Goal: Task Accomplishment & Management: Manage account settings

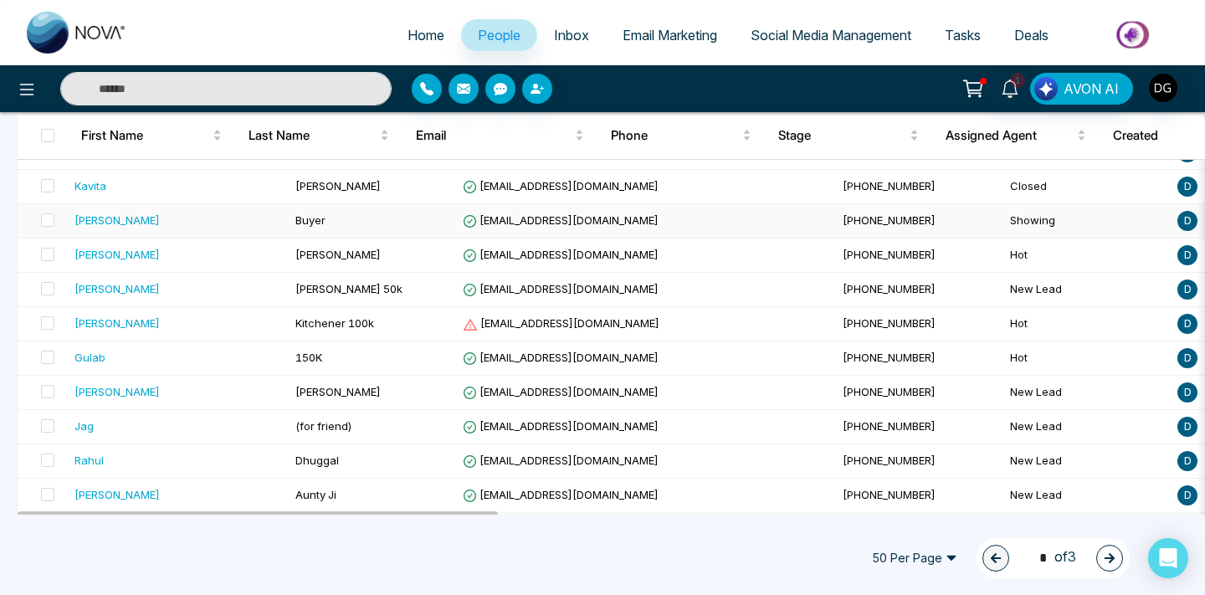
scroll to position [892, 0]
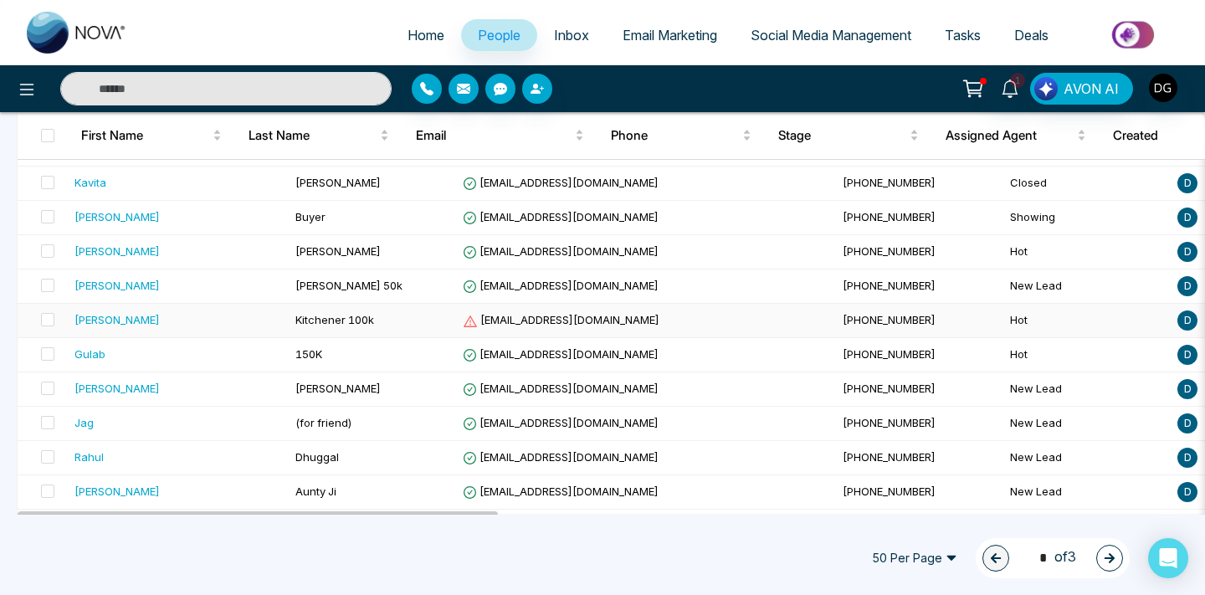
click at [193, 322] on div "[PERSON_NAME]" at bounding box center [178, 319] width 208 height 17
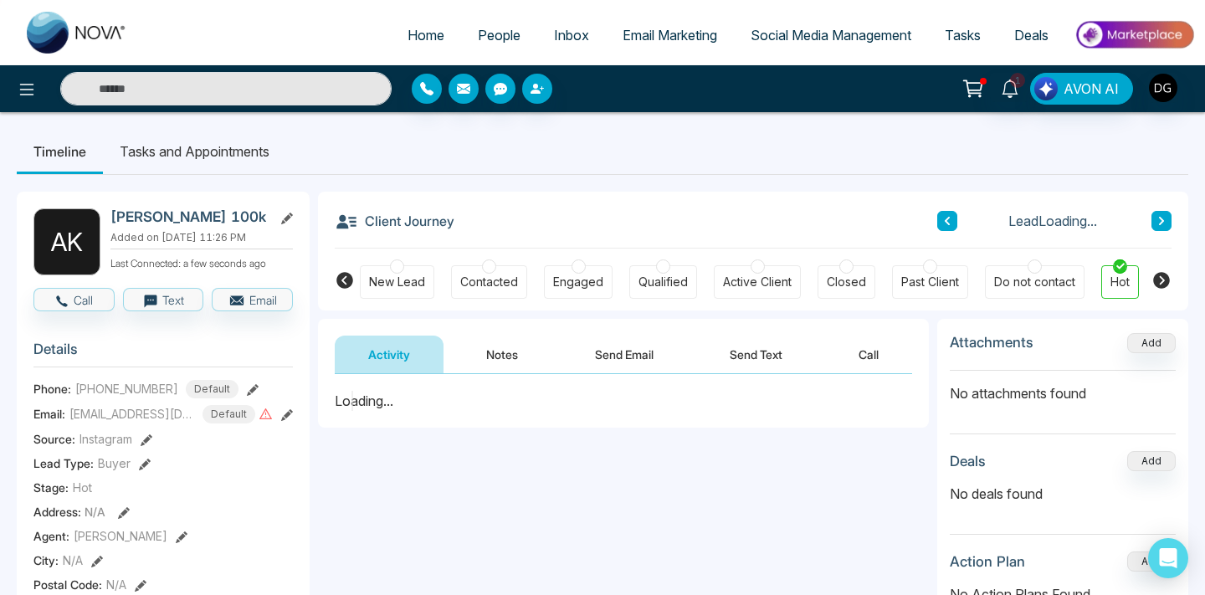
click at [507, 356] on button "Notes" at bounding box center [502, 355] width 99 height 38
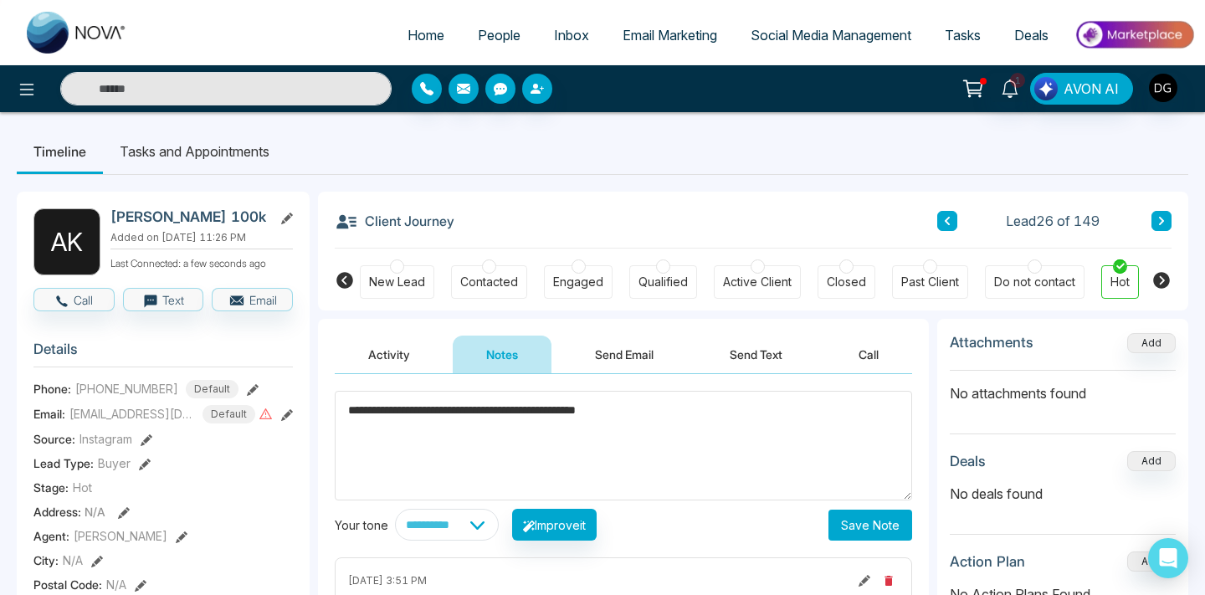
type textarea "**********"
click at [852, 516] on button "Save Note" at bounding box center [870, 525] width 84 height 31
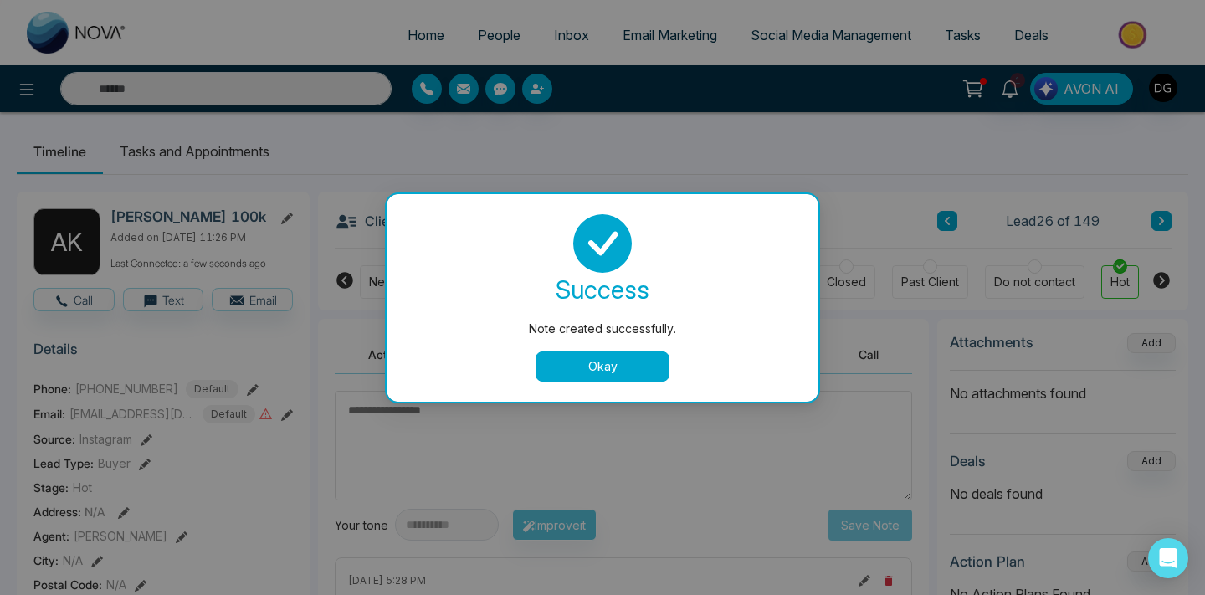
click at [588, 377] on button "Okay" at bounding box center [603, 366] width 134 height 30
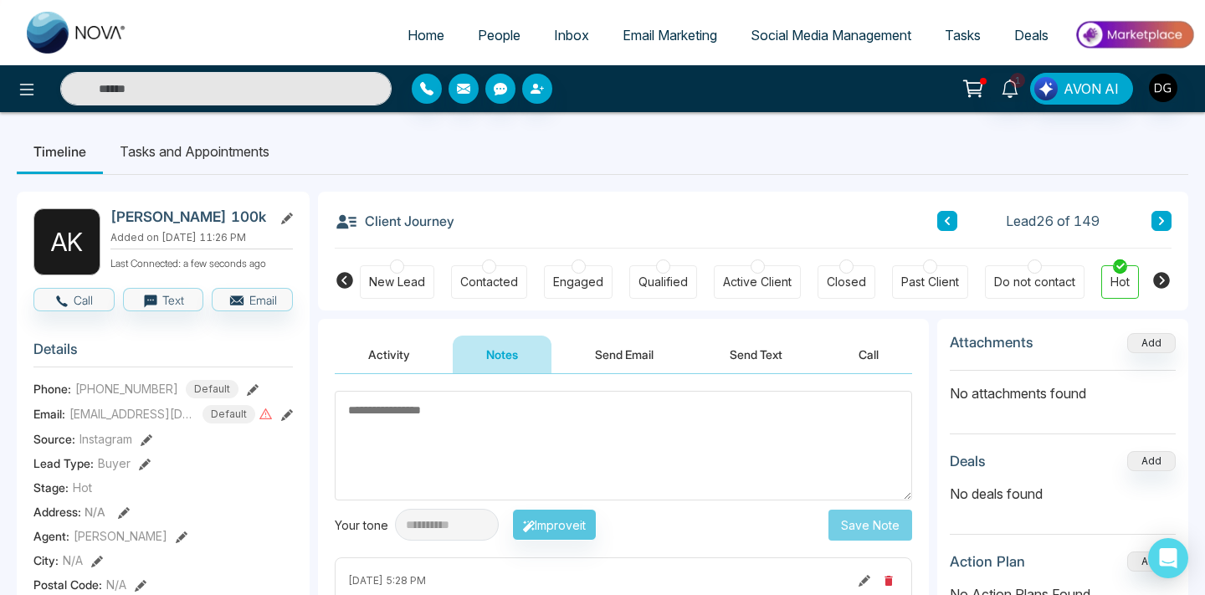
click at [505, 24] on link "People" at bounding box center [499, 35] width 76 height 32
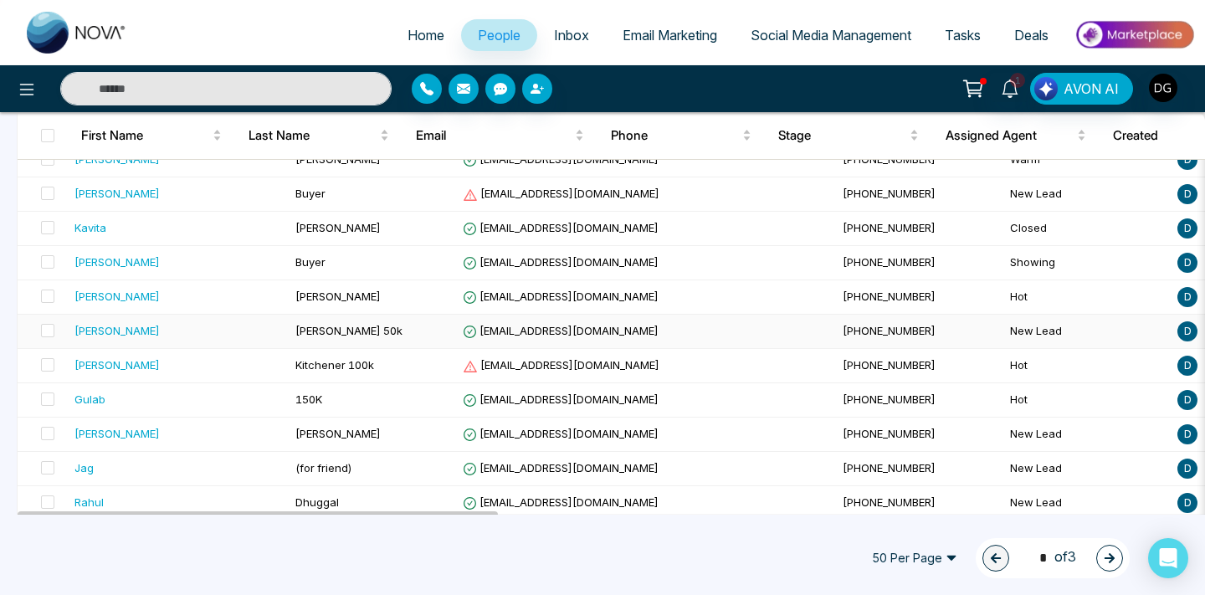
scroll to position [879, 0]
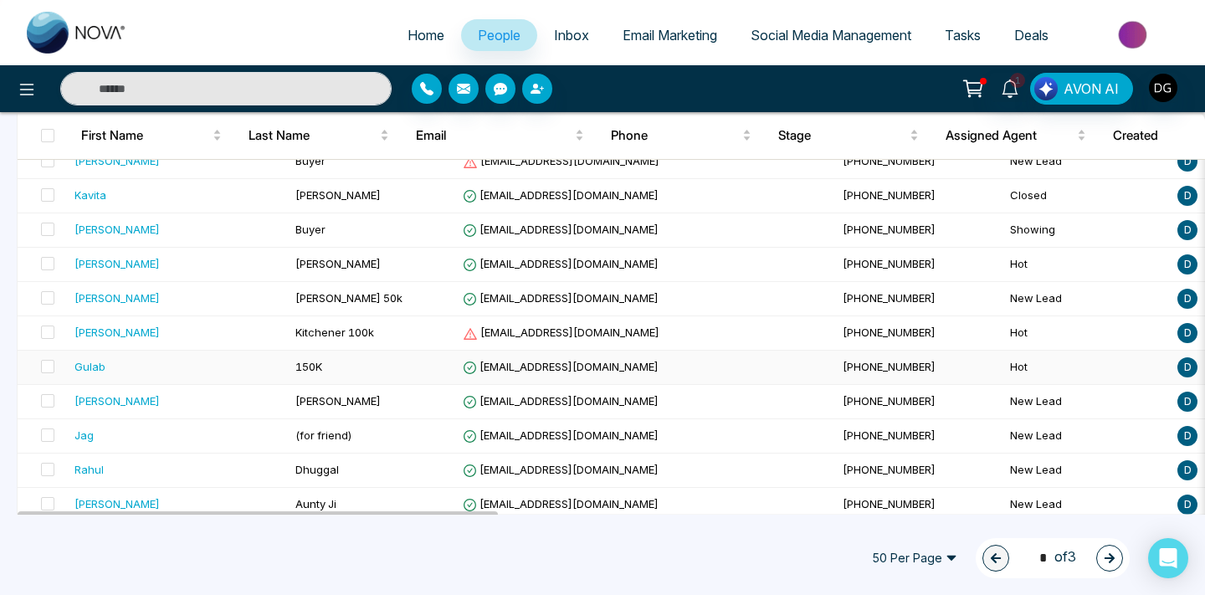
click at [166, 358] on div "Gulab" at bounding box center [178, 366] width 208 height 17
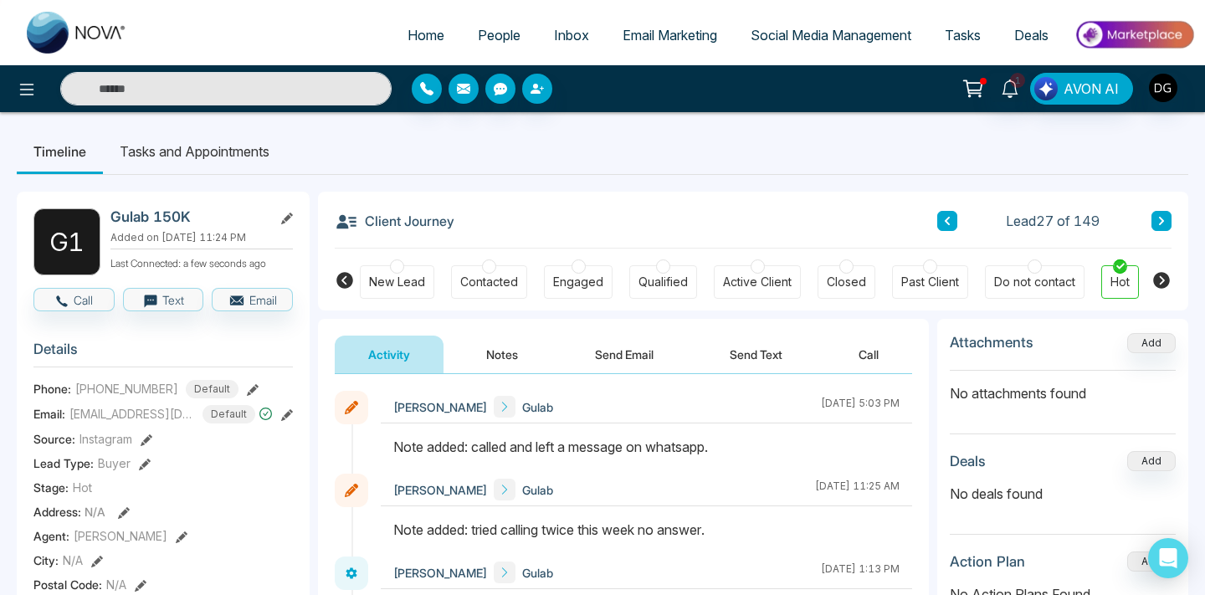
click at [485, 44] on link "People" at bounding box center [499, 35] width 76 height 32
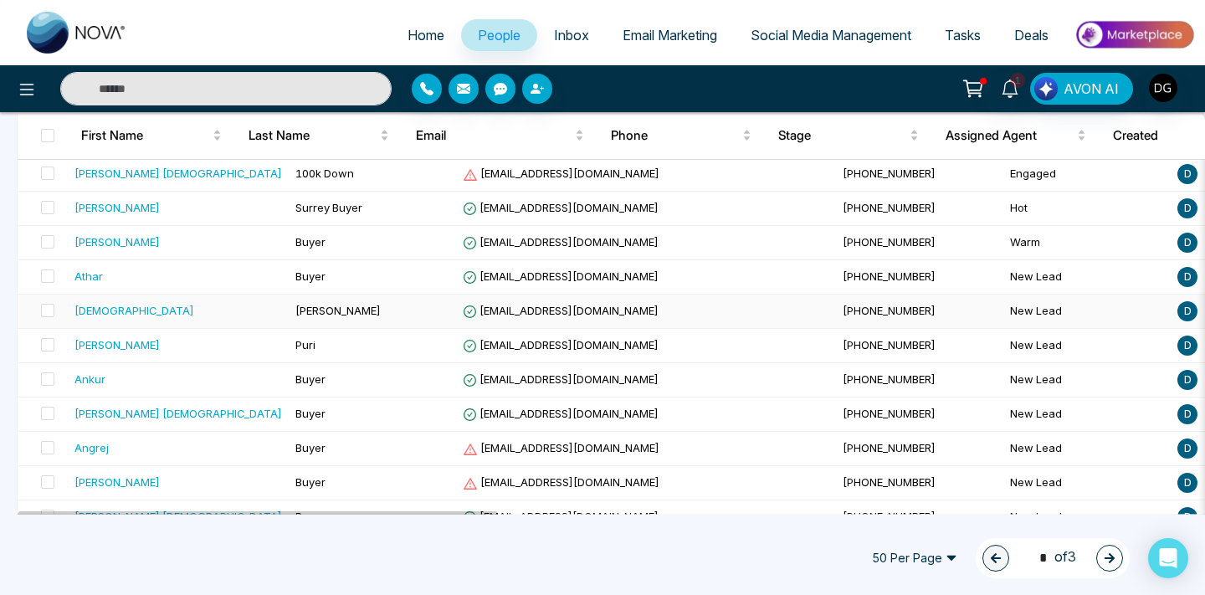
scroll to position [1543, 0]
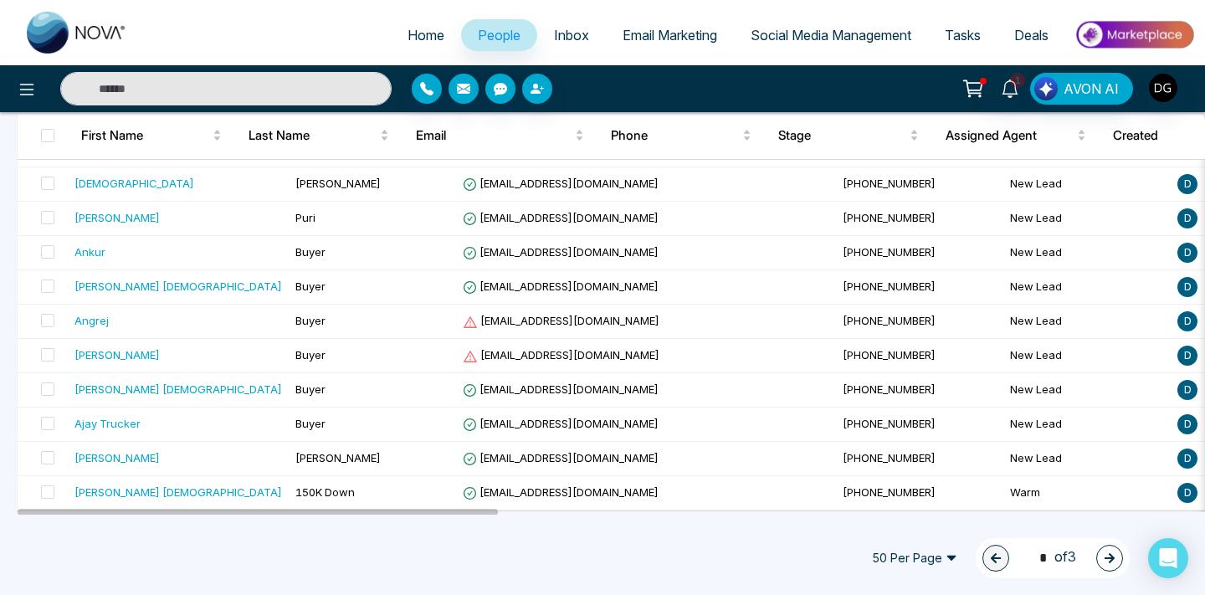
click at [1107, 558] on icon "button" at bounding box center [1110, 558] width 10 height 10
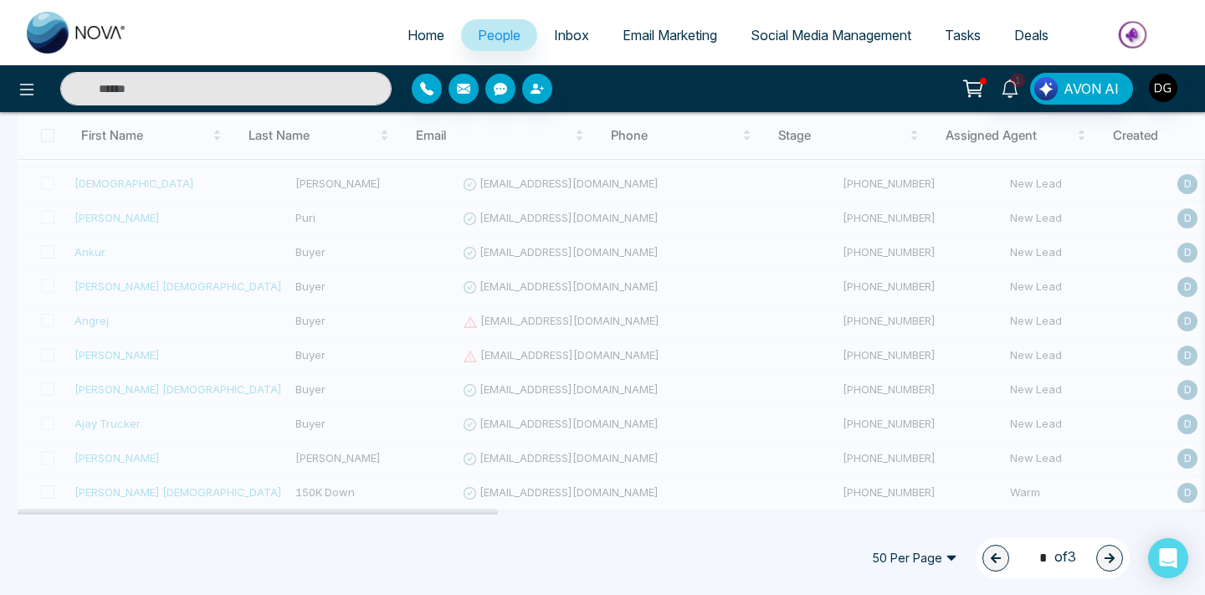
type input "*"
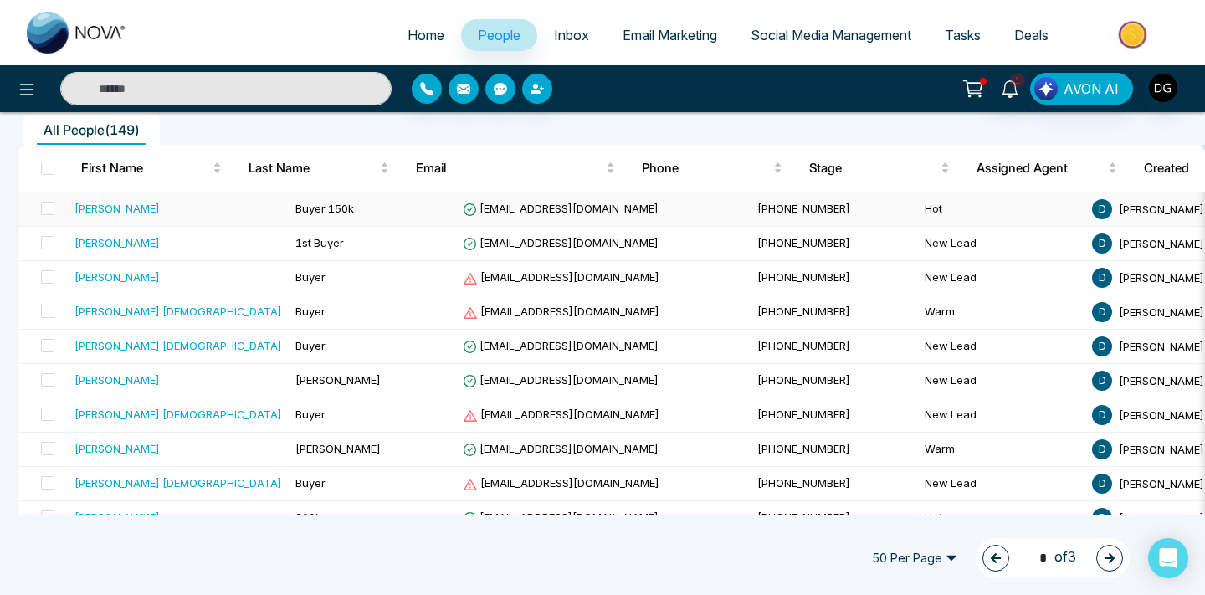
scroll to position [146, 0]
click at [212, 279] on div "[PERSON_NAME]" at bounding box center [178, 276] width 208 height 17
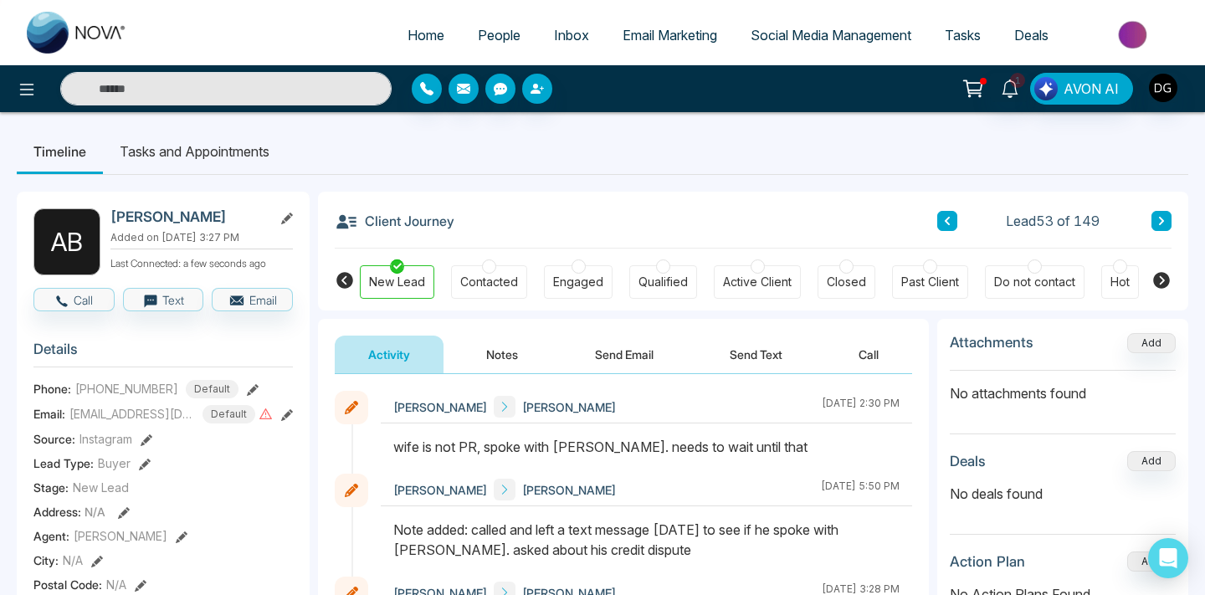
click at [482, 33] on span "People" at bounding box center [499, 35] width 43 height 17
